Goal: Find contact information: Find contact information

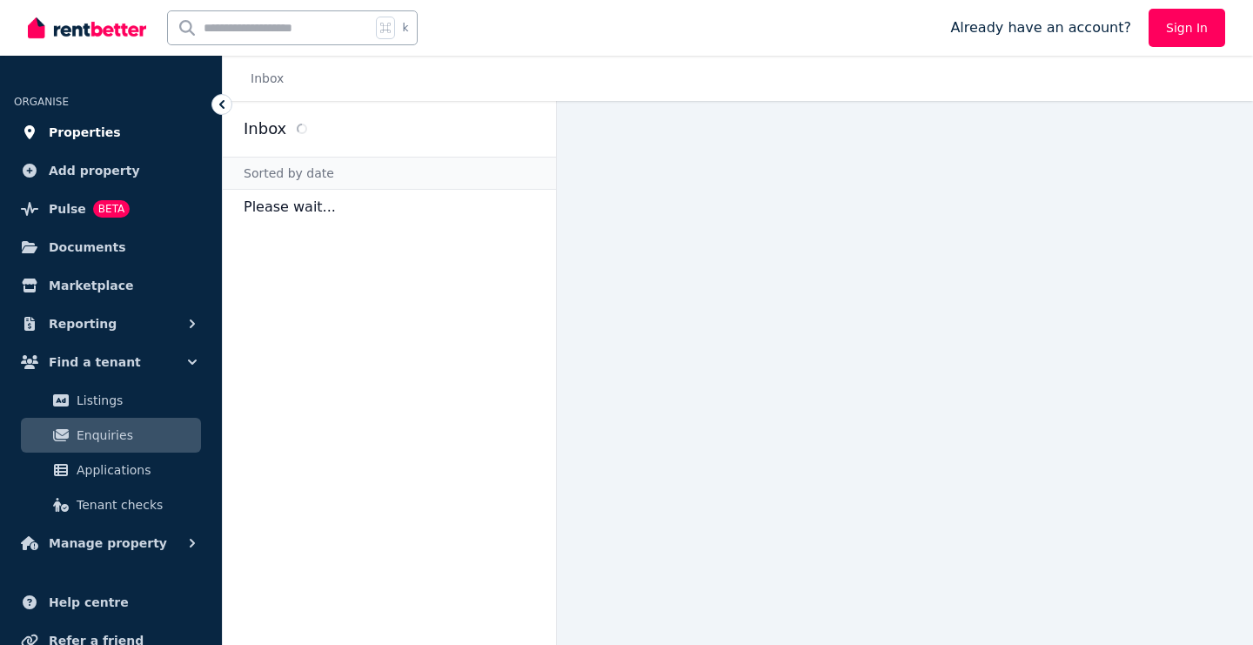
click at [82, 140] on span "Properties" at bounding box center [85, 132] width 72 height 21
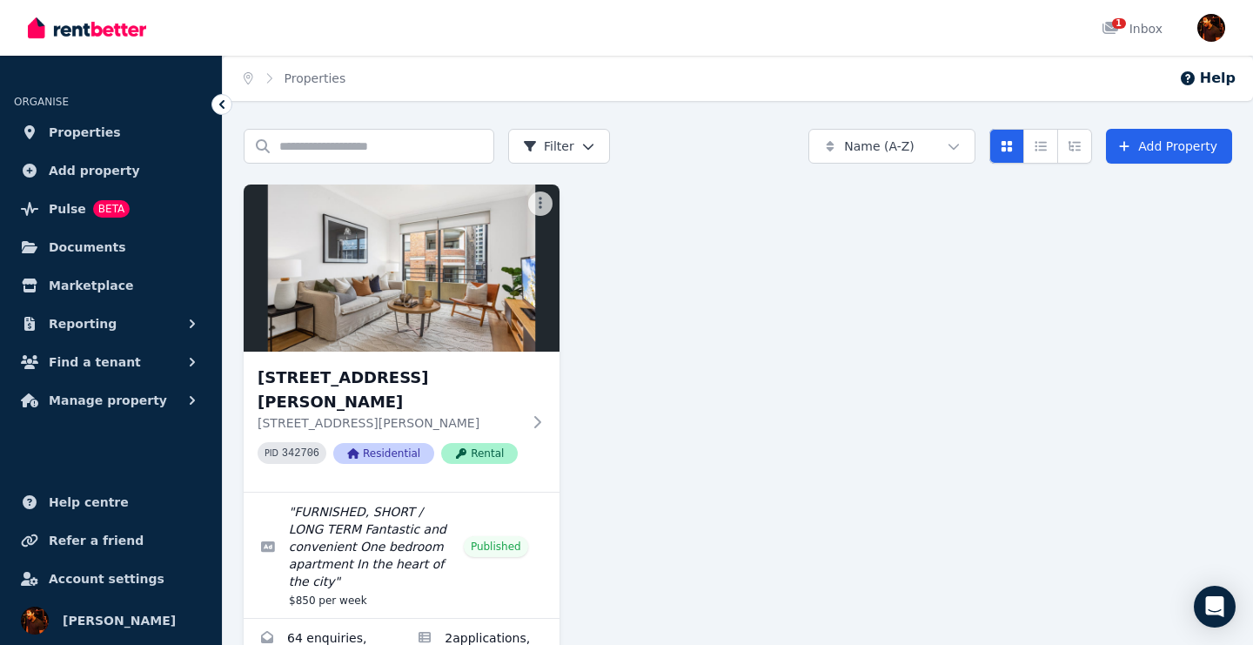
scroll to position [63, 0]
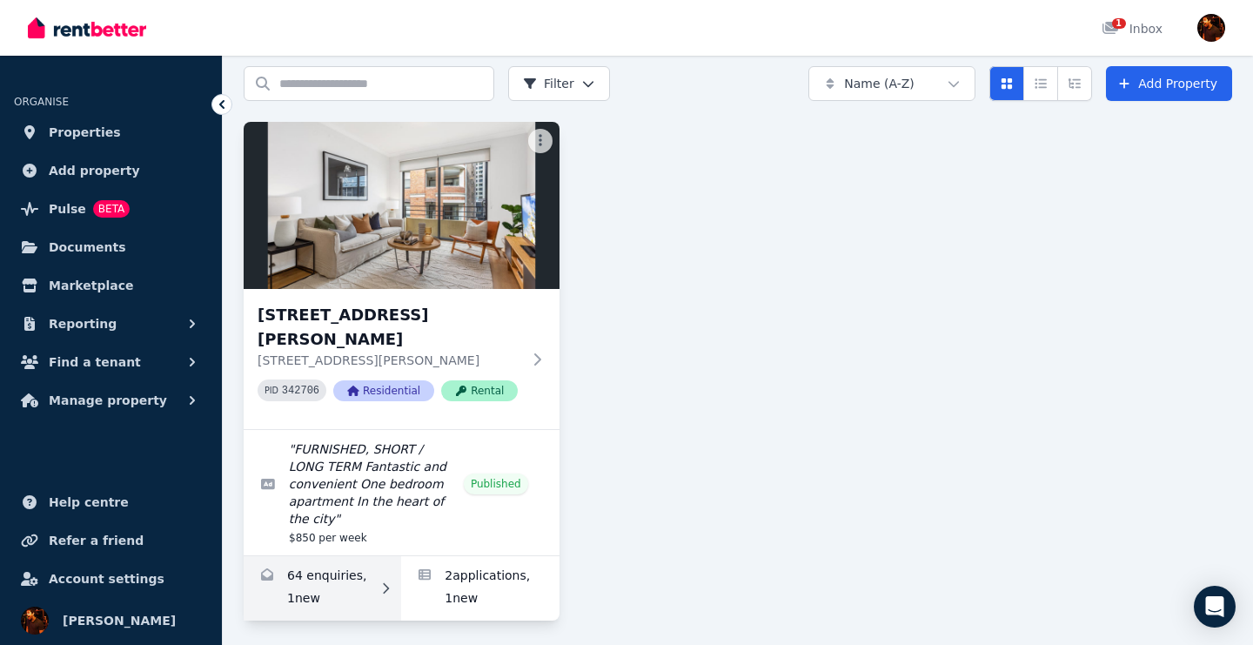
click at [358, 582] on link "Enquiries for 7/37-51 Foster Street, Surry Hills" at bounding box center [322, 588] width 157 height 64
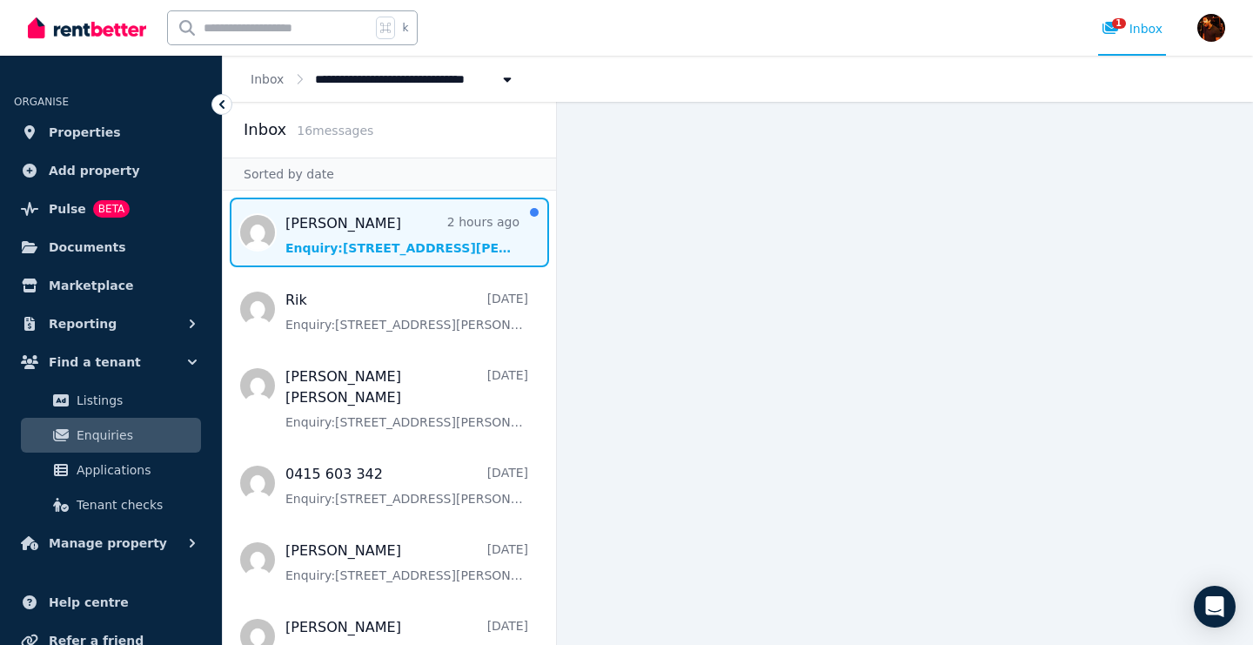
click at [406, 249] on span "Message list" at bounding box center [389, 232] width 333 height 70
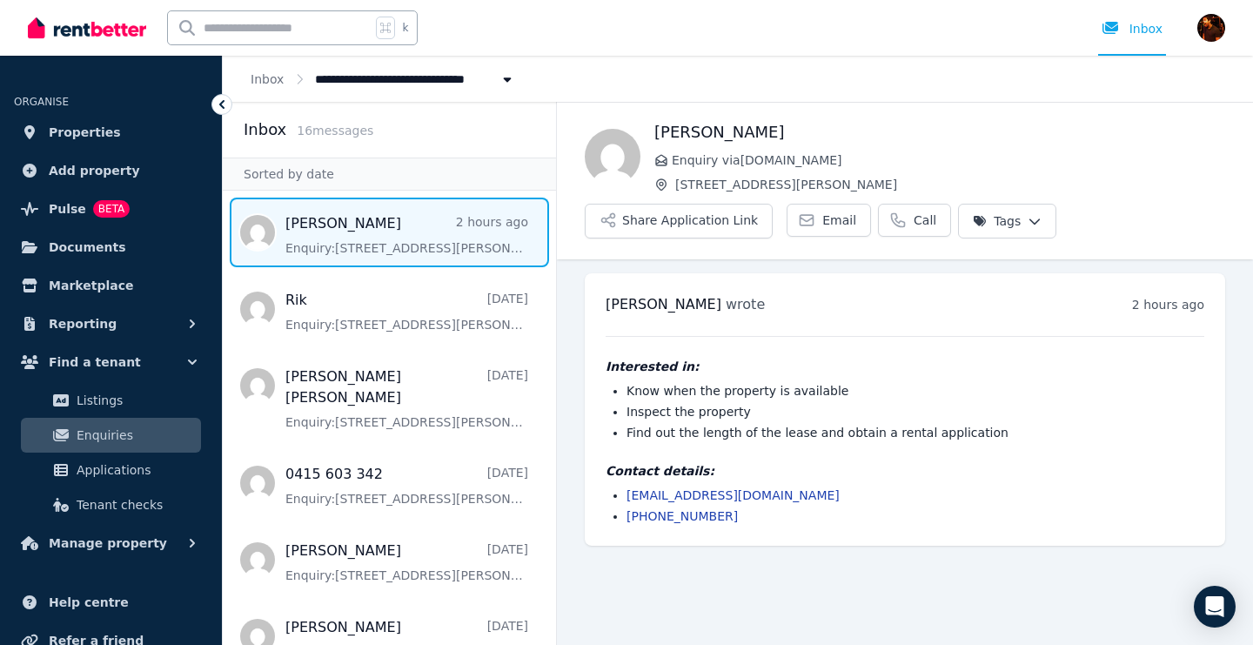
click at [667, 133] on h1 "[PERSON_NAME]" at bounding box center [939, 132] width 571 height 24
copy h1 "[PERSON_NAME]"
